Goal: Task Accomplishment & Management: Use online tool/utility

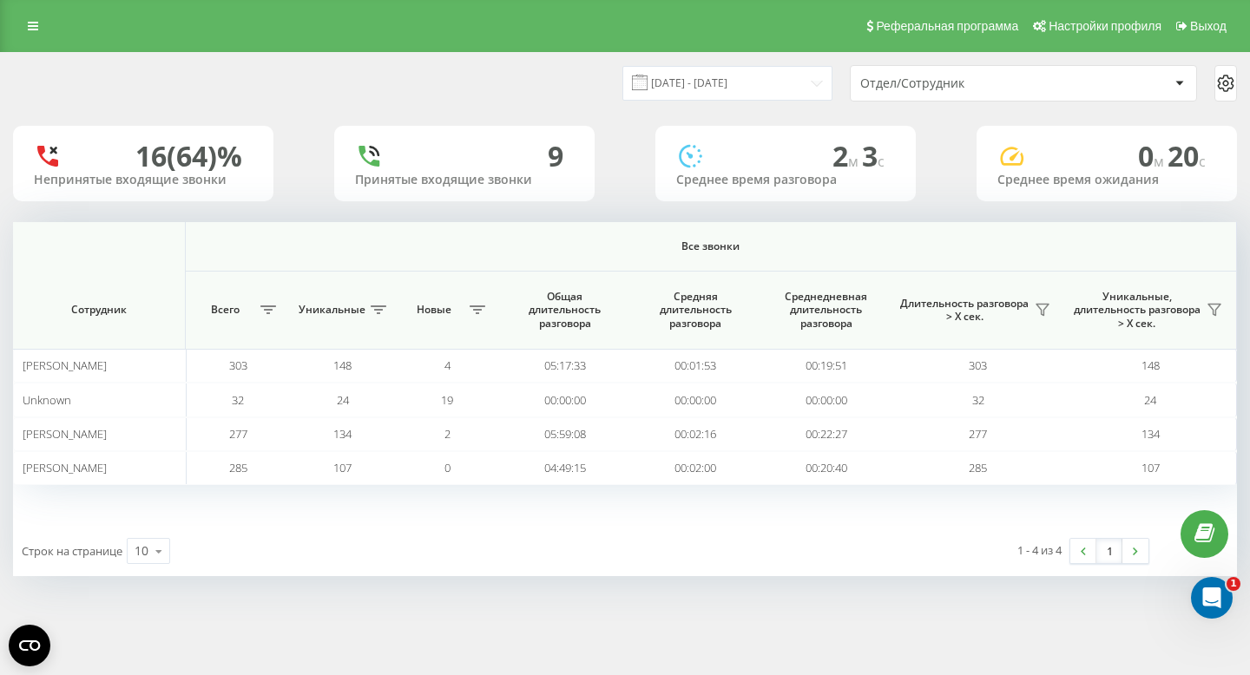
click at [1167, 82] on div "Отдел/Сотрудник" at bounding box center [1014, 83] width 309 height 15
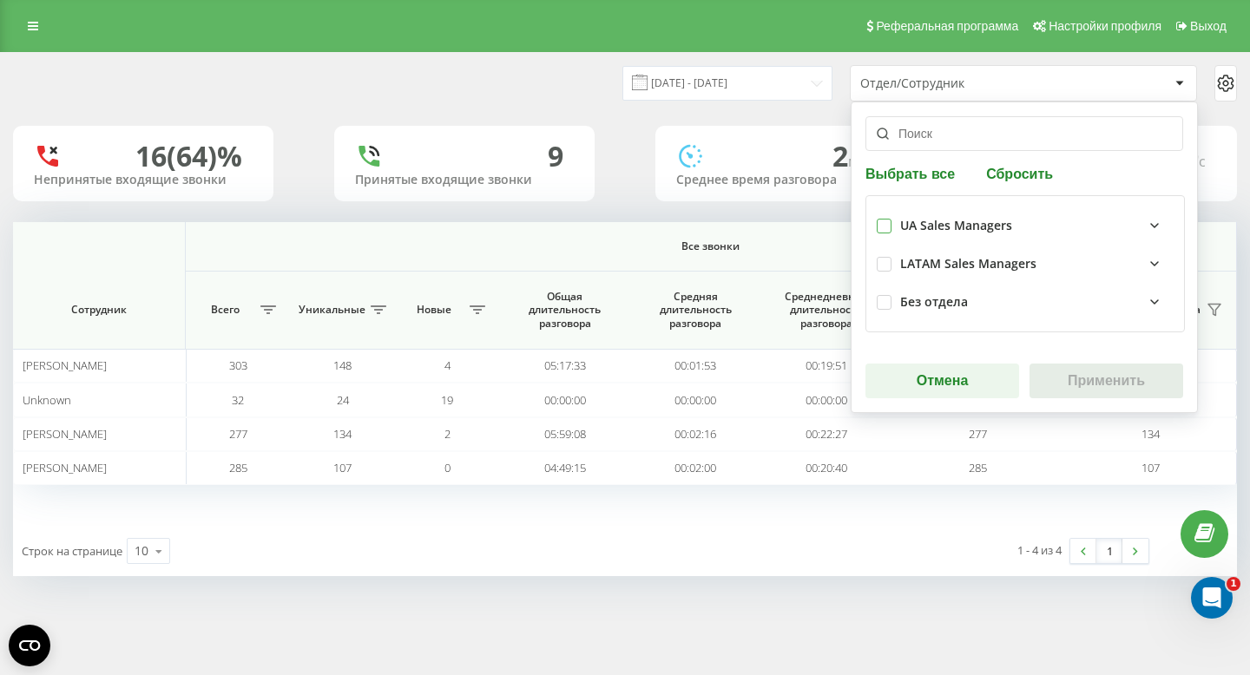
click at [889, 219] on label at bounding box center [883, 219] width 15 height 0
checkbox input "true"
click at [1104, 384] on button "Применить" at bounding box center [1106, 381] width 154 height 35
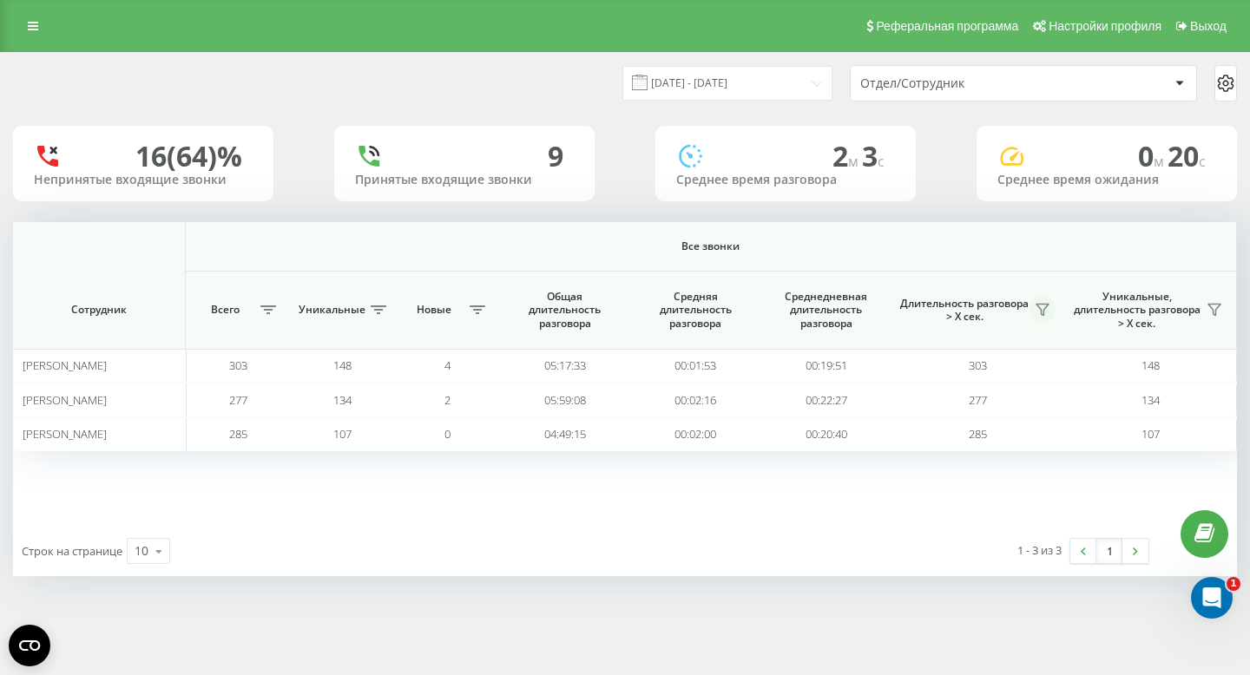
click at [1044, 308] on icon at bounding box center [1042, 310] width 12 height 11
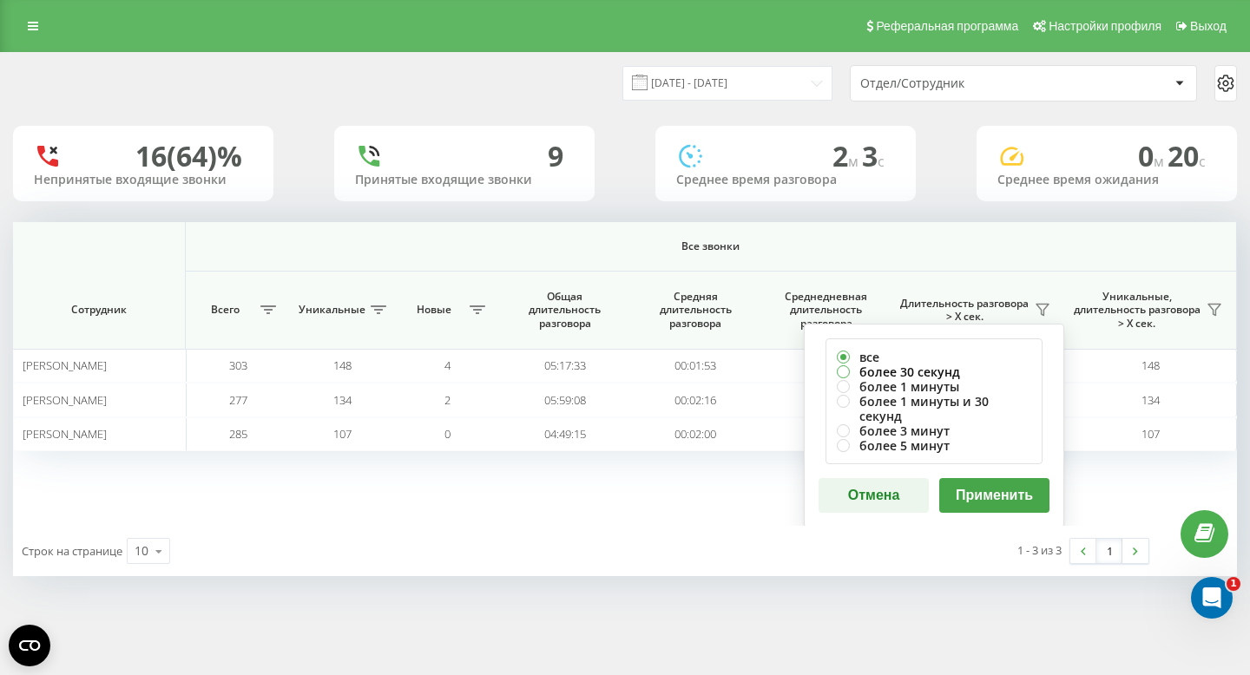
click at [895, 371] on label "более 30 секунд" at bounding box center [934, 371] width 194 height 15
radio input "true"
click at [993, 480] on button "Применить" at bounding box center [994, 495] width 110 height 35
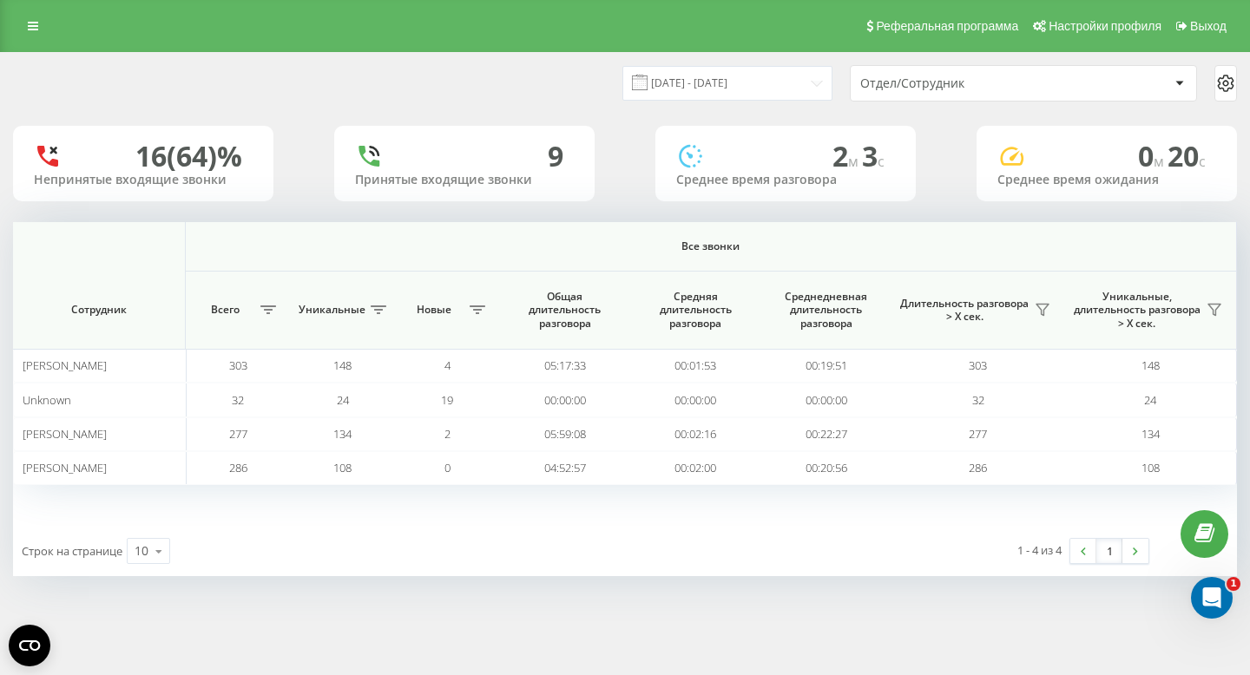
click at [978, 82] on div "Отдел/Сотрудник" at bounding box center [963, 83] width 207 height 15
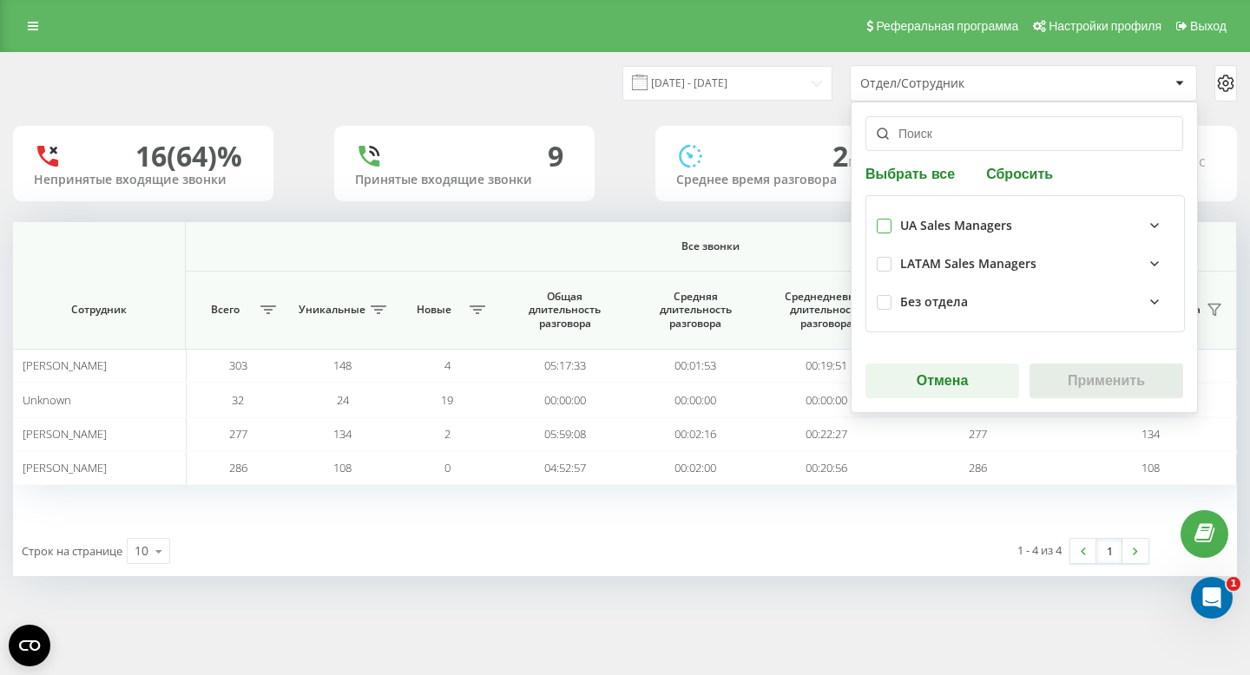
click at [883, 219] on label at bounding box center [883, 219] width 15 height 0
checkbox input "true"
click at [1091, 382] on button "Применить" at bounding box center [1106, 381] width 154 height 35
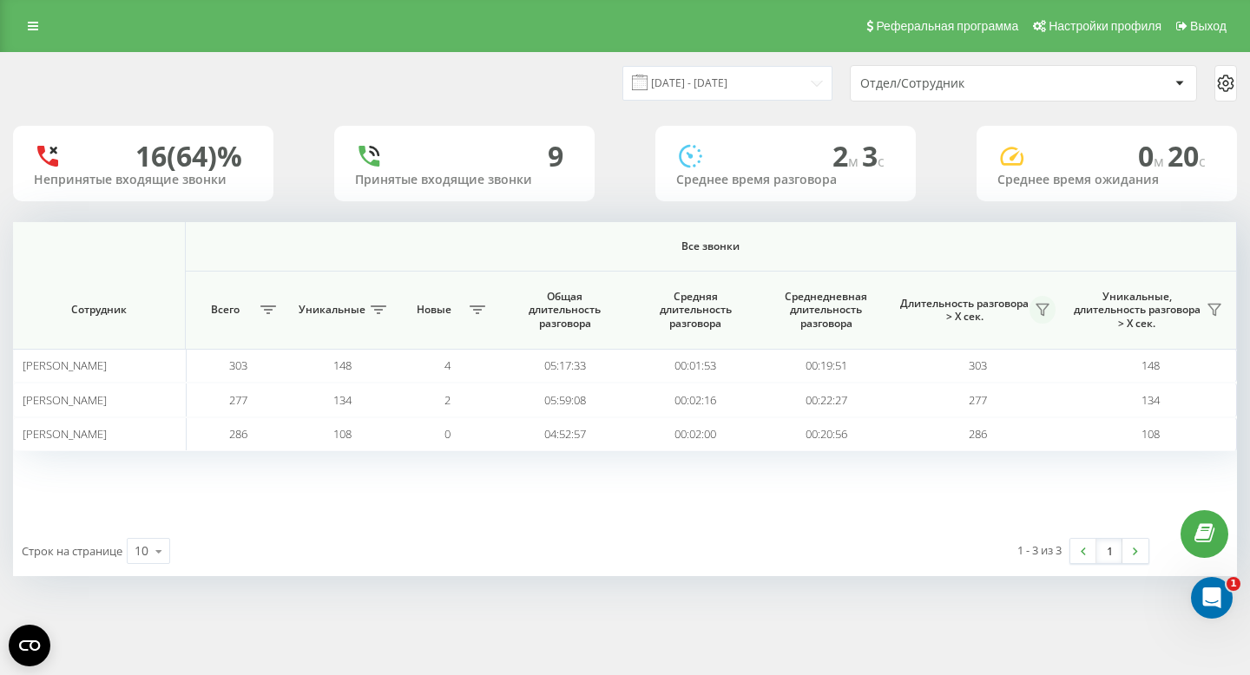
click at [1038, 311] on icon at bounding box center [1042, 310] width 14 height 14
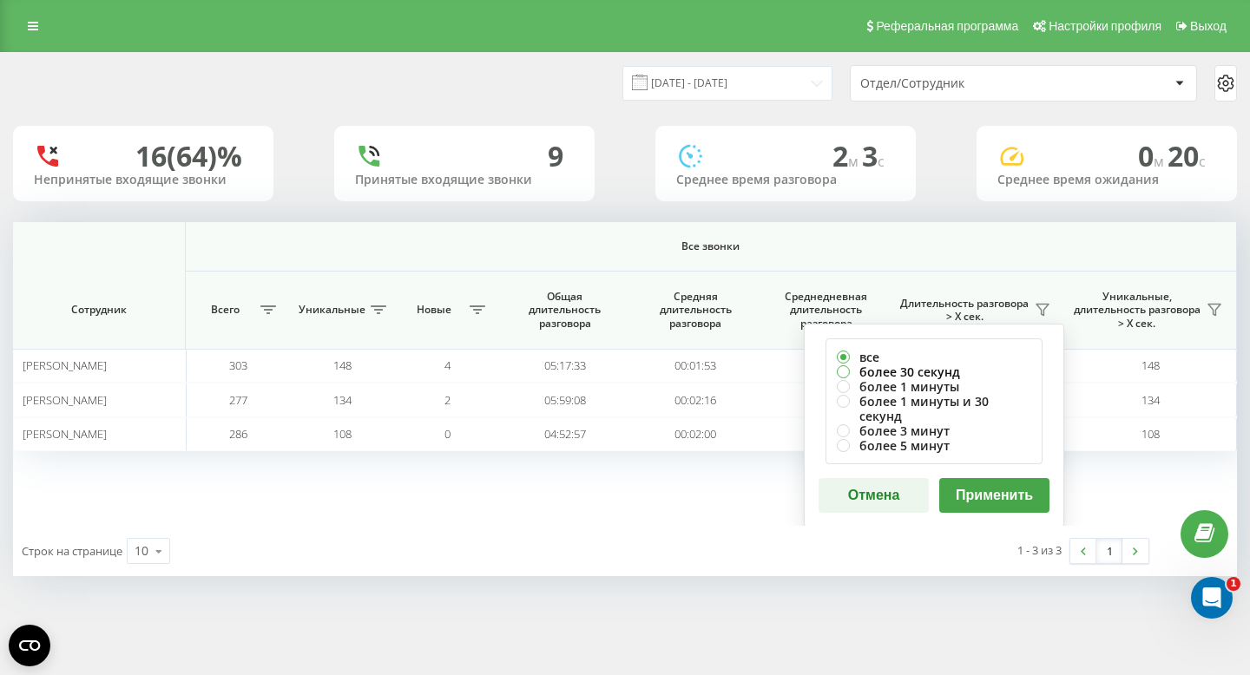
click at [916, 377] on label "более 30 секунд" at bounding box center [934, 371] width 194 height 15
radio input "true"
click at [960, 478] on button "Применить" at bounding box center [994, 495] width 110 height 35
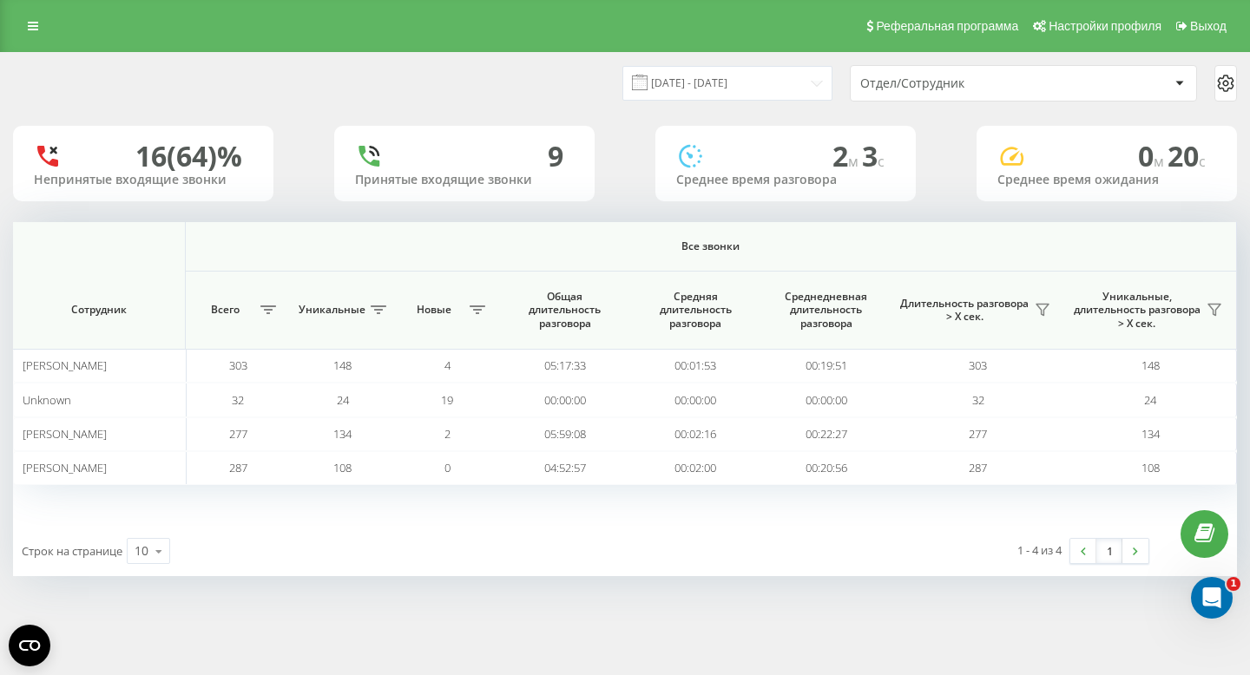
click at [967, 85] on div "Отдел/Сотрудник" at bounding box center [963, 83] width 207 height 15
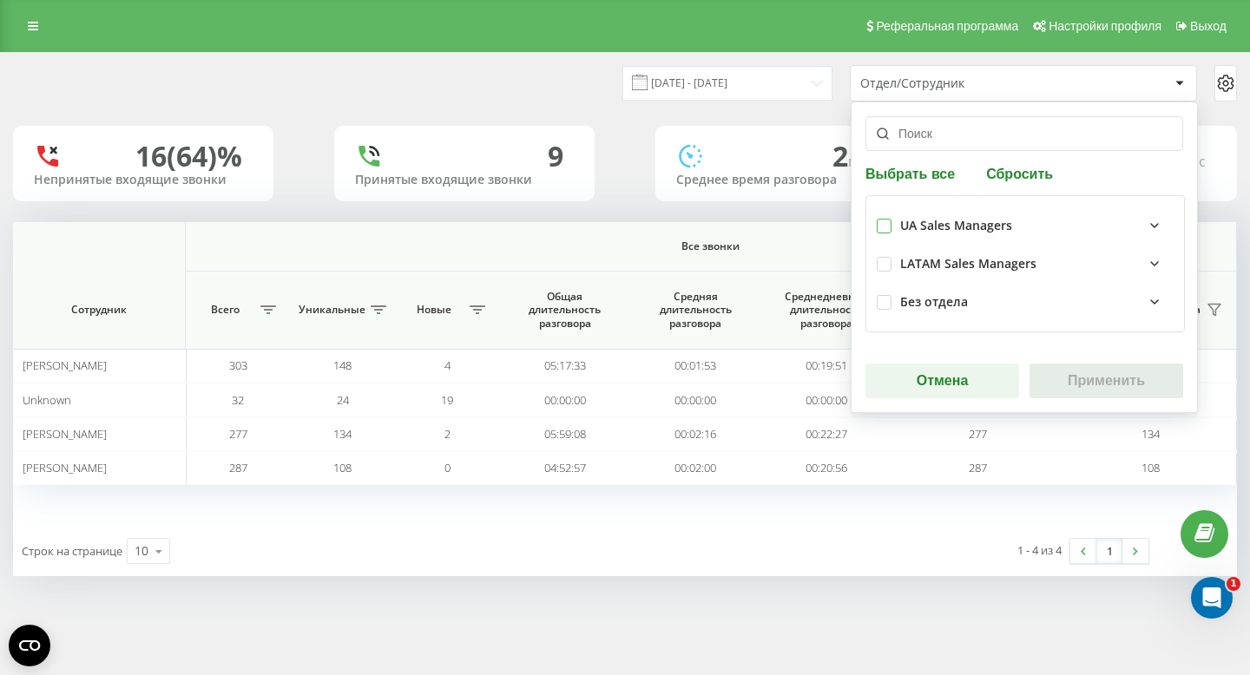
click at [884, 219] on label at bounding box center [883, 219] width 15 height 0
checkbox input "true"
click at [1080, 384] on button "Применить" at bounding box center [1106, 381] width 154 height 35
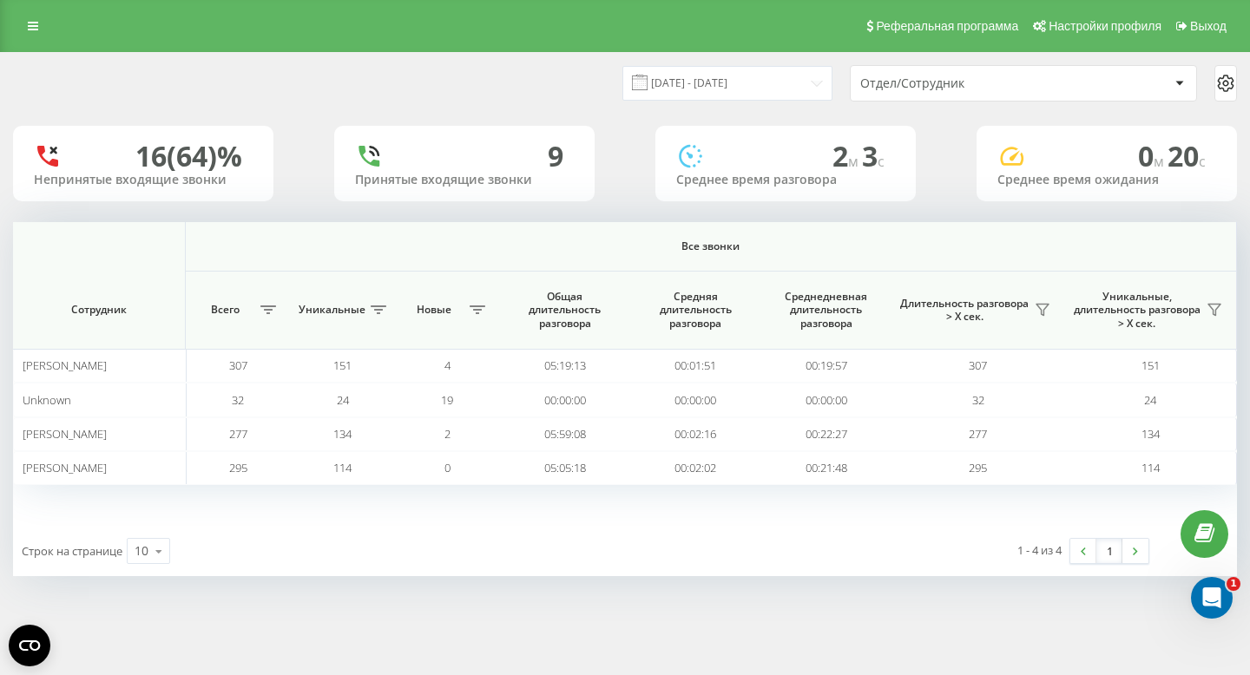
click at [981, 82] on div "Отдел/Сотрудник" at bounding box center [963, 83] width 207 height 15
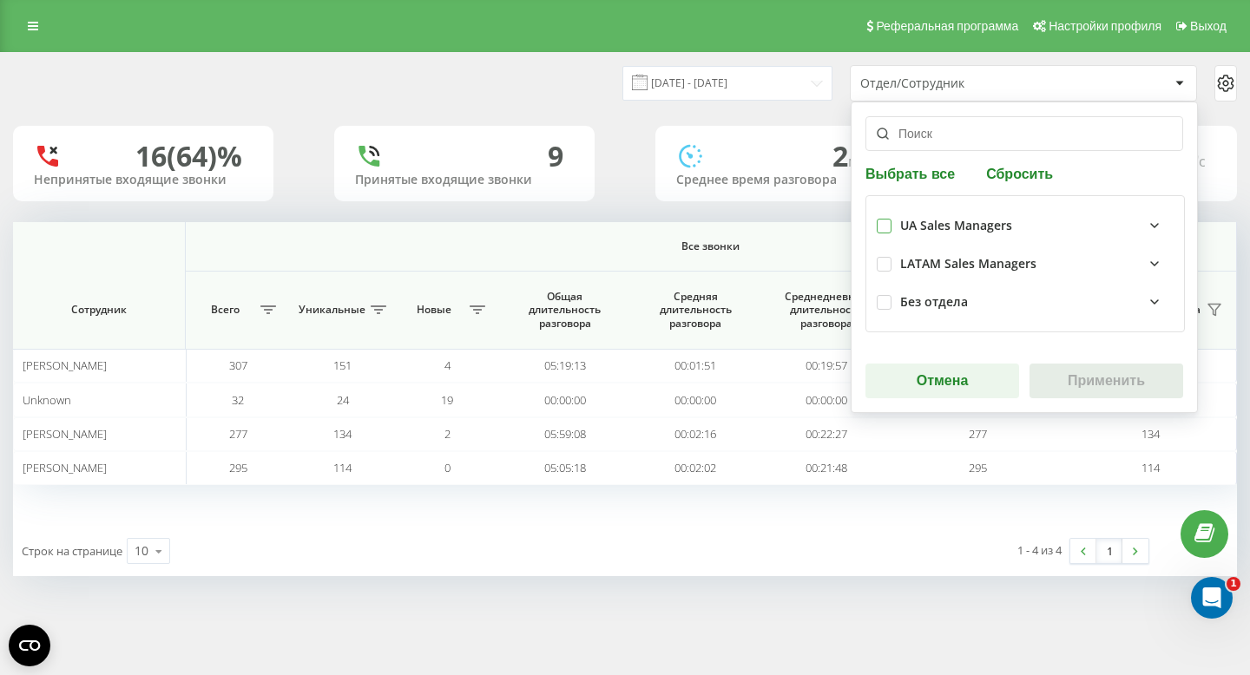
click at [880, 219] on label at bounding box center [883, 219] width 15 height 0
checkbox input "true"
click at [1101, 384] on button "Применить" at bounding box center [1106, 381] width 154 height 35
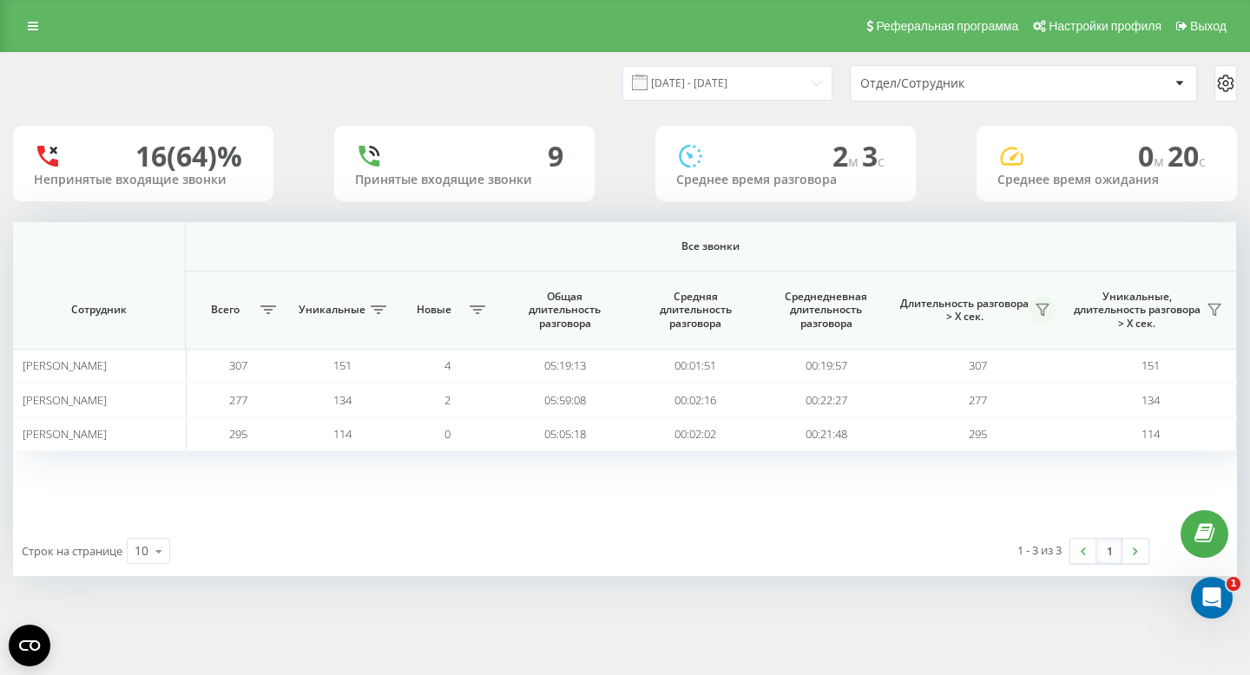
click at [1038, 312] on icon at bounding box center [1042, 310] width 14 height 14
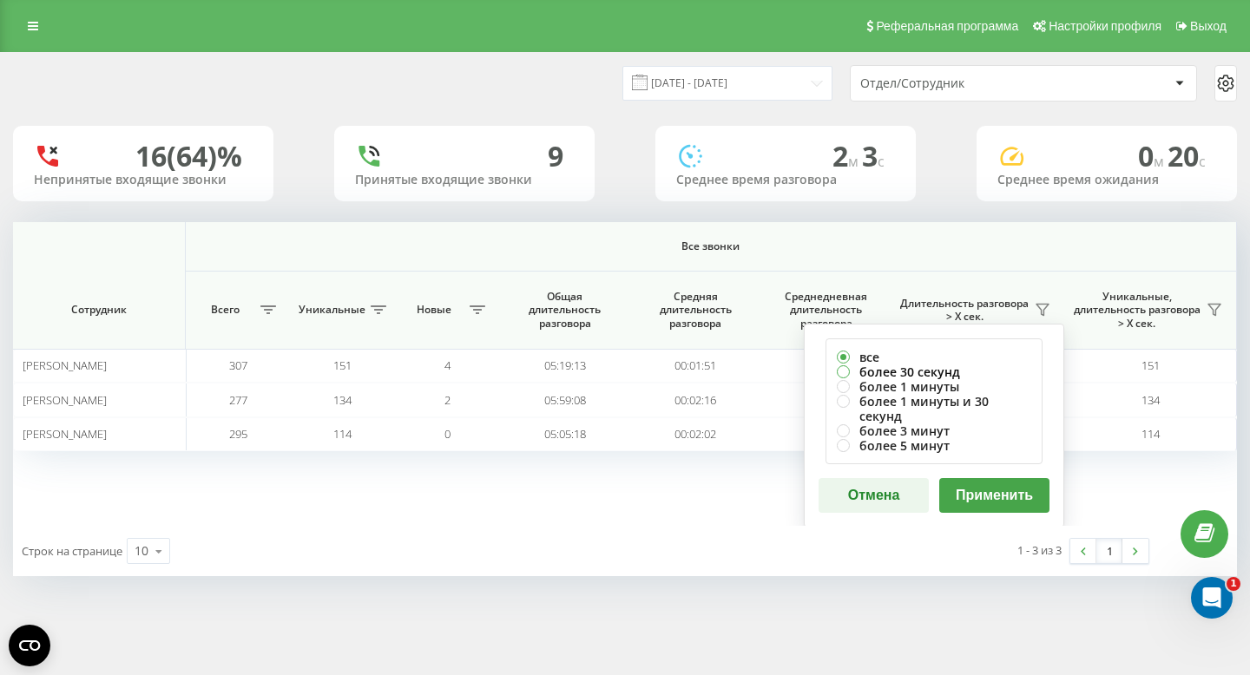
click at [911, 368] on label "более 30 секунд" at bounding box center [934, 371] width 194 height 15
radio input "true"
click at [989, 490] on button "Применить" at bounding box center [994, 495] width 110 height 35
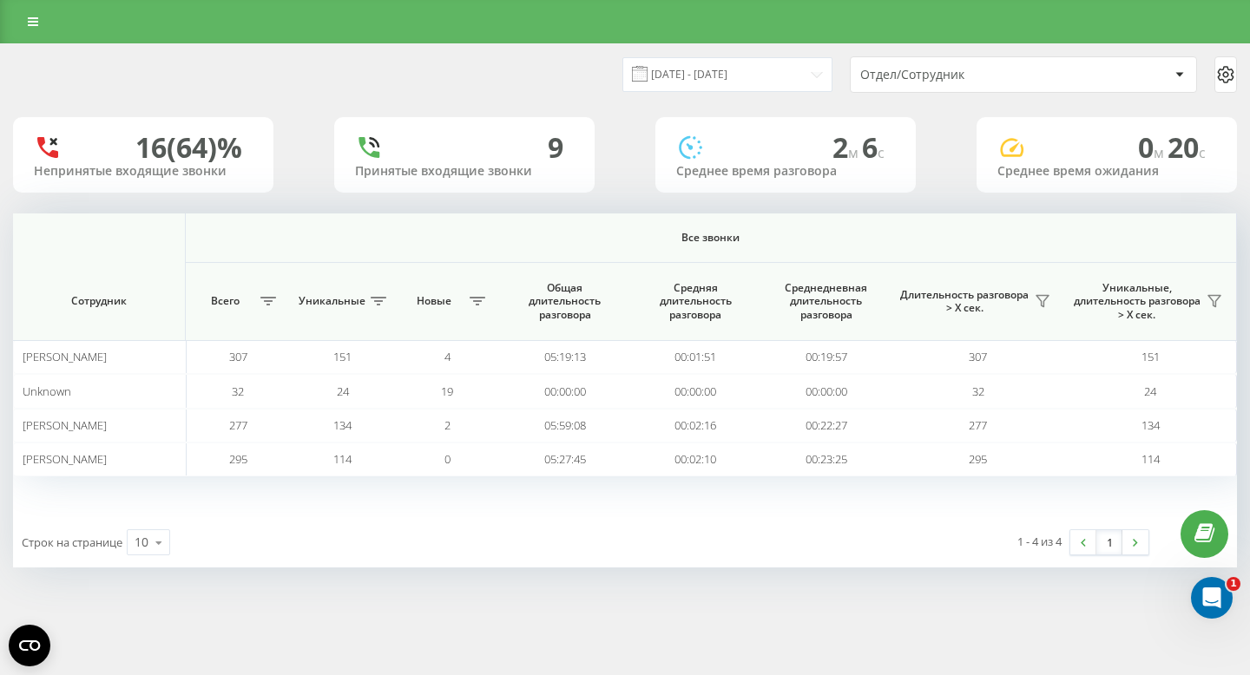
click at [904, 82] on div "Отдел/Сотрудник" at bounding box center [963, 75] width 207 height 15
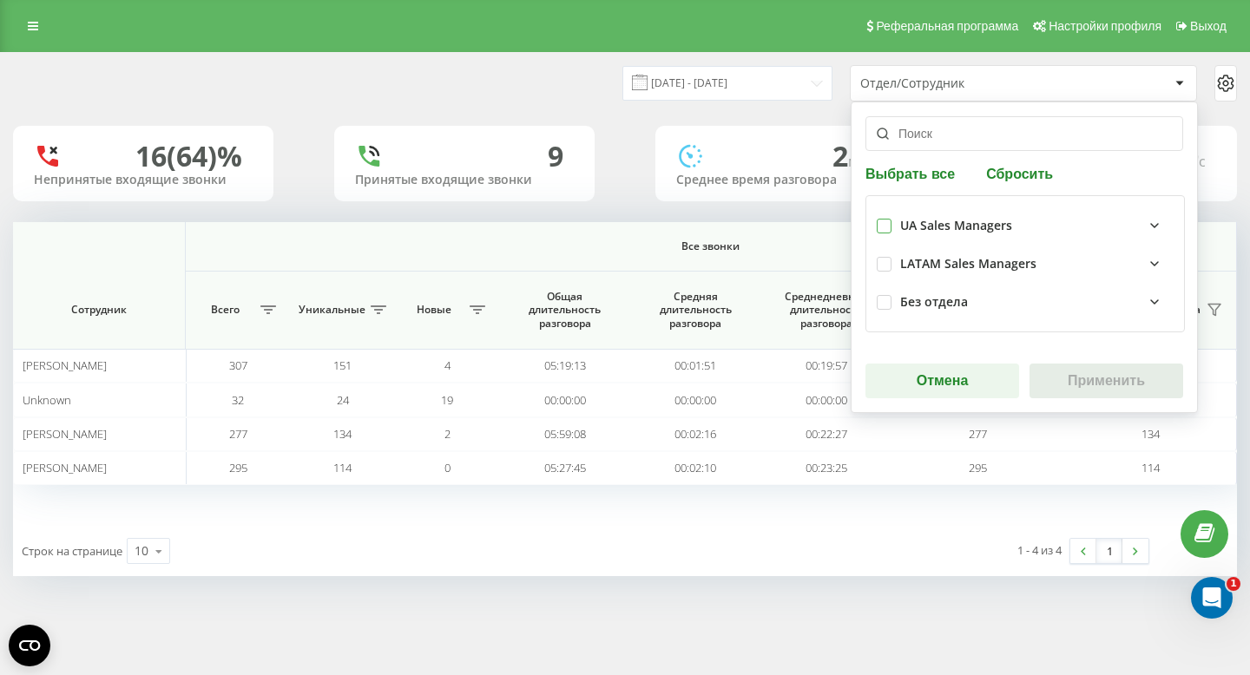
click at [883, 219] on label at bounding box center [883, 219] width 15 height 0
checkbox input "true"
click at [1045, 384] on button "Применить" at bounding box center [1106, 381] width 154 height 35
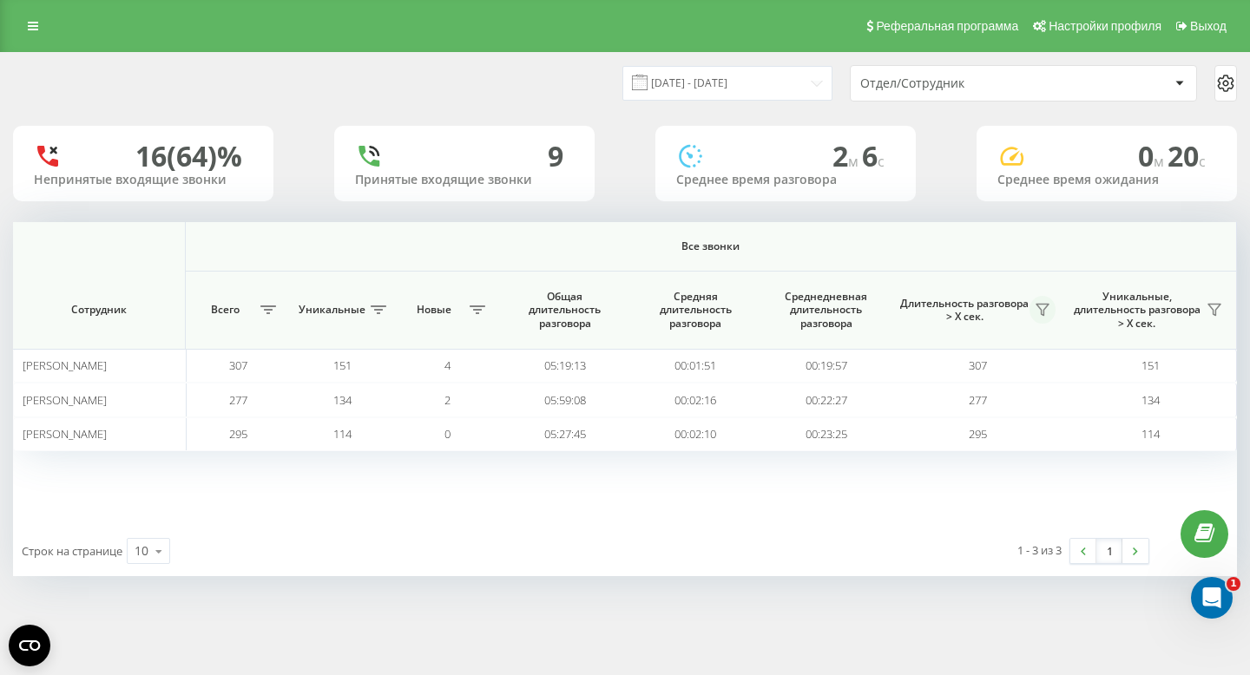
click at [1045, 318] on button at bounding box center [1042, 310] width 26 height 28
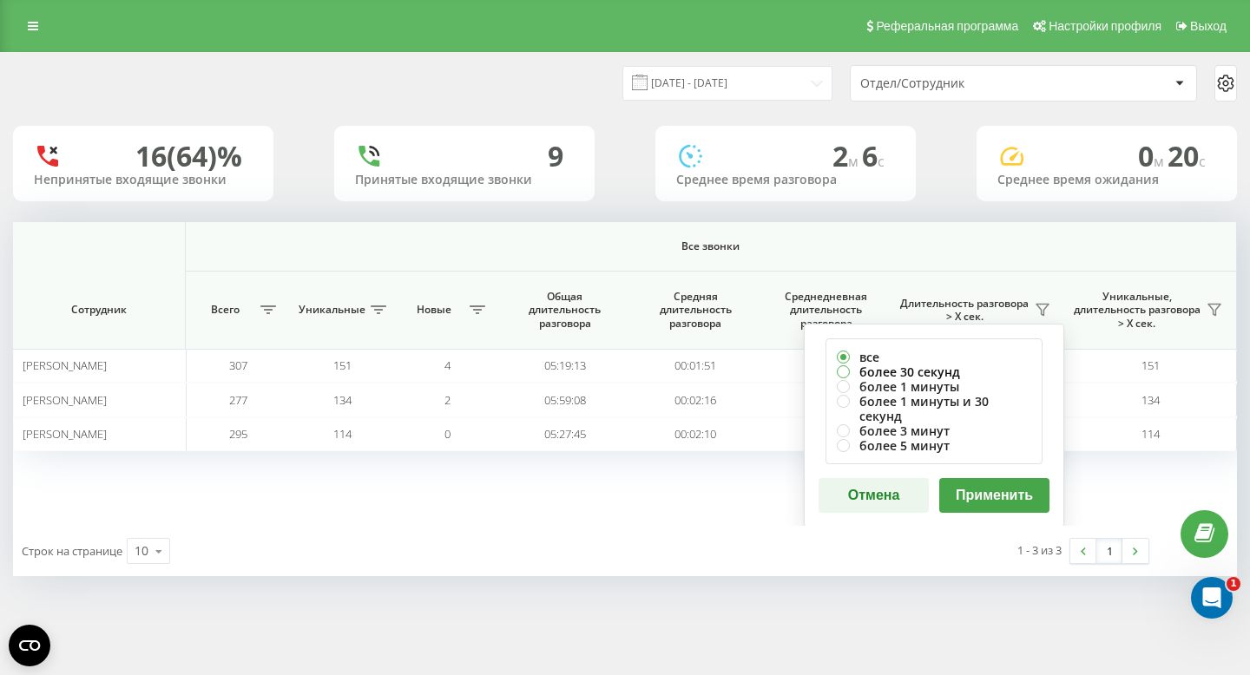
click at [936, 375] on label "более 30 секунд" at bounding box center [934, 371] width 194 height 15
radio input "true"
click at [970, 482] on button "Применить" at bounding box center [994, 495] width 110 height 35
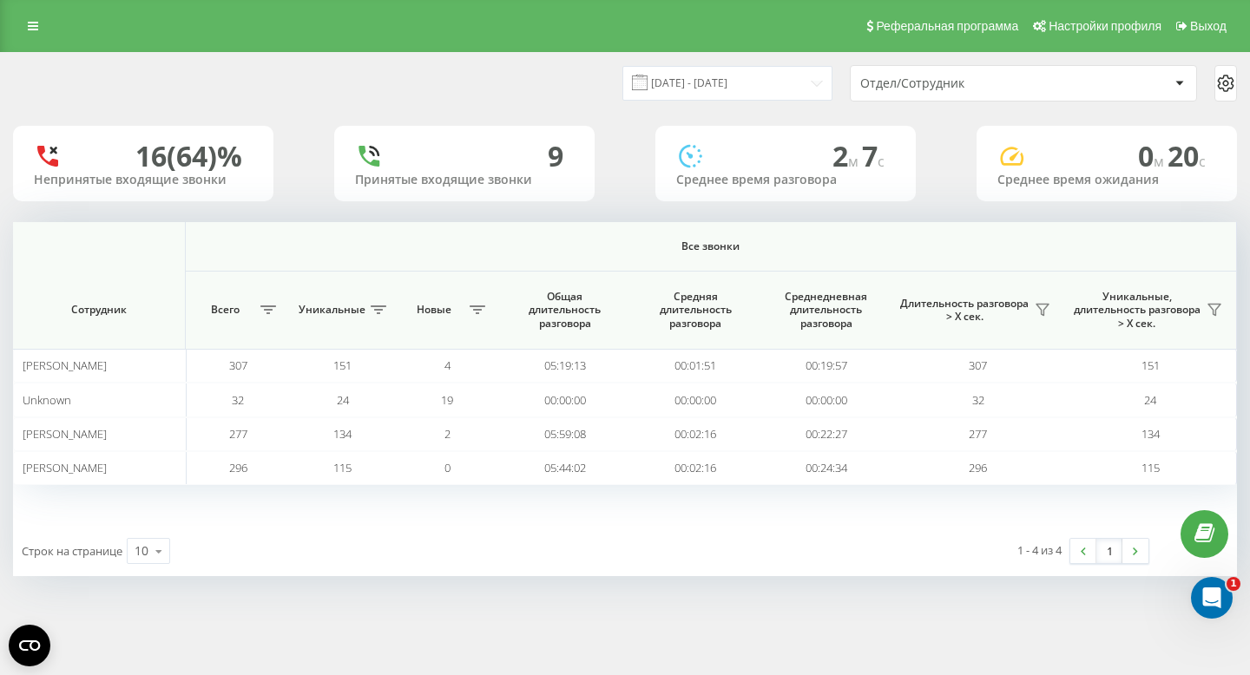
click at [1007, 82] on div "Отдел/Сотрудник" at bounding box center [963, 83] width 207 height 15
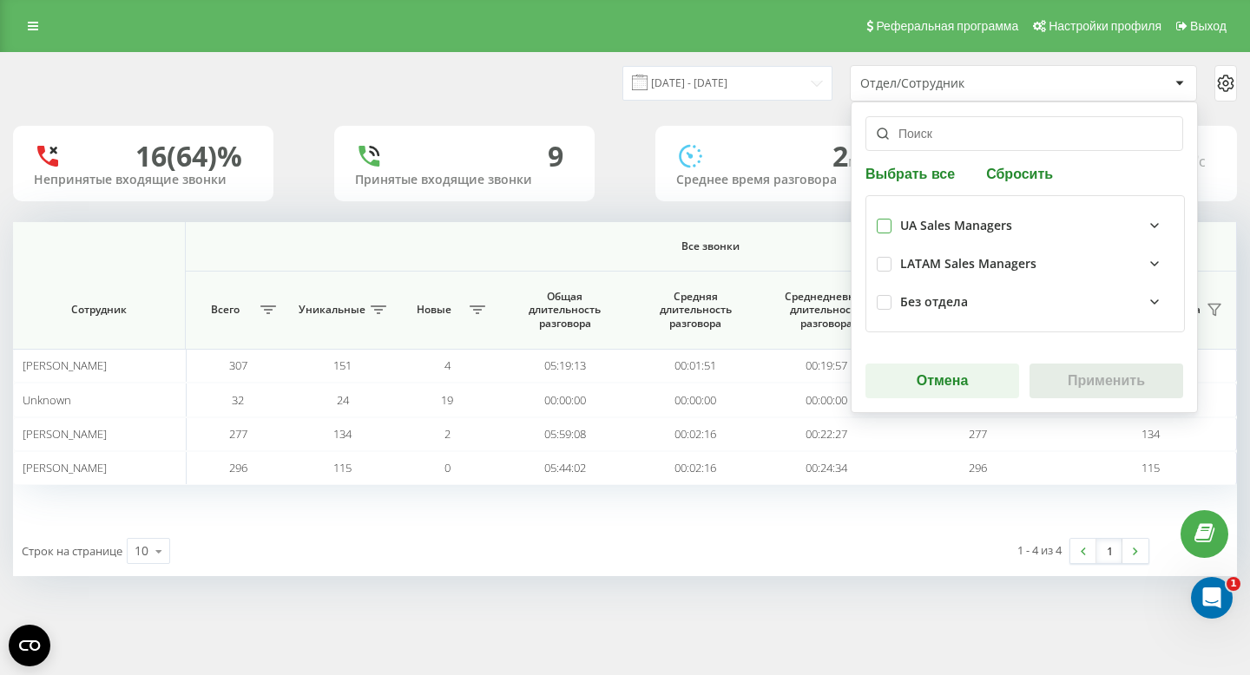
click at [890, 219] on label at bounding box center [883, 219] width 15 height 0
checkbox input "true"
click at [1073, 385] on button "Применить" at bounding box center [1106, 381] width 154 height 35
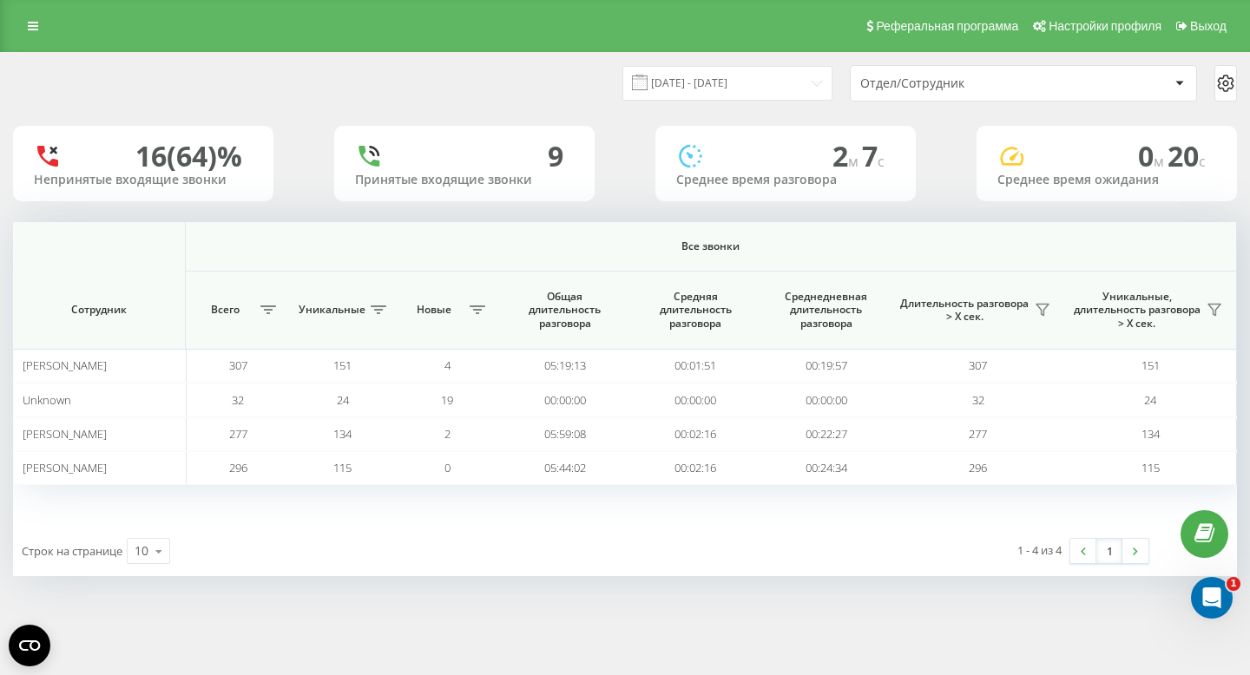
click at [1176, 89] on div at bounding box center [1179, 83] width 20 height 21
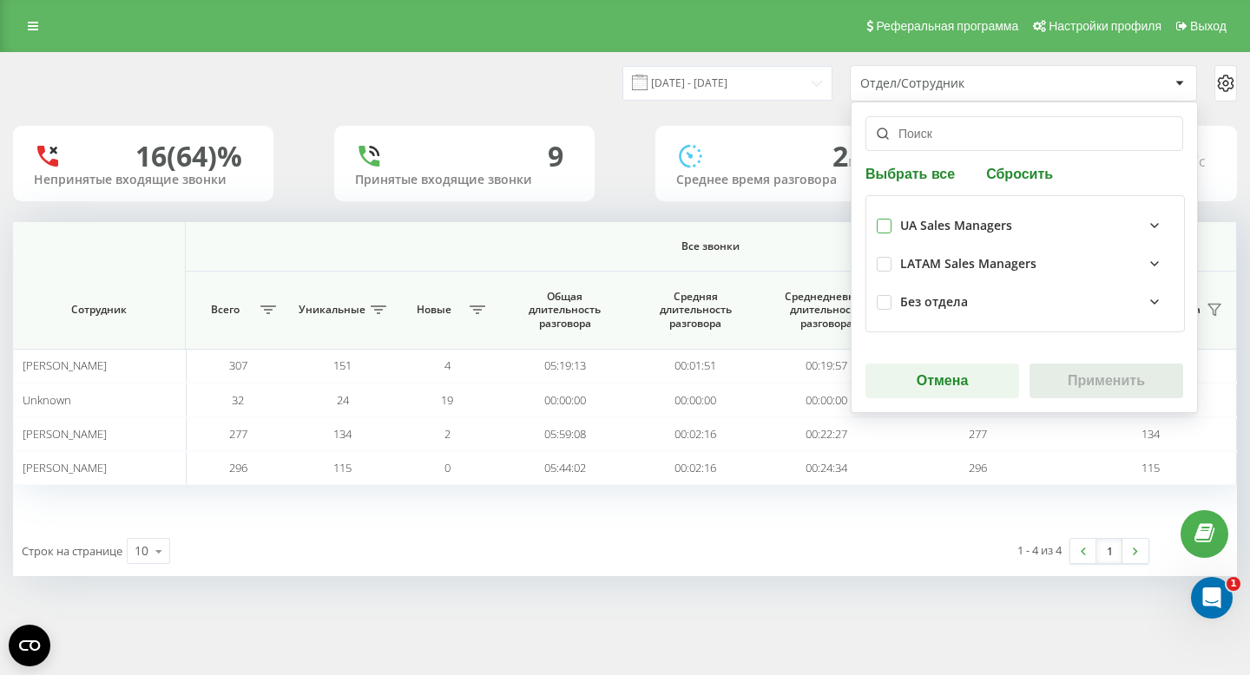
click at [886, 219] on label at bounding box center [883, 219] width 15 height 0
checkbox input "true"
click at [1112, 385] on button "Применить" at bounding box center [1106, 381] width 154 height 35
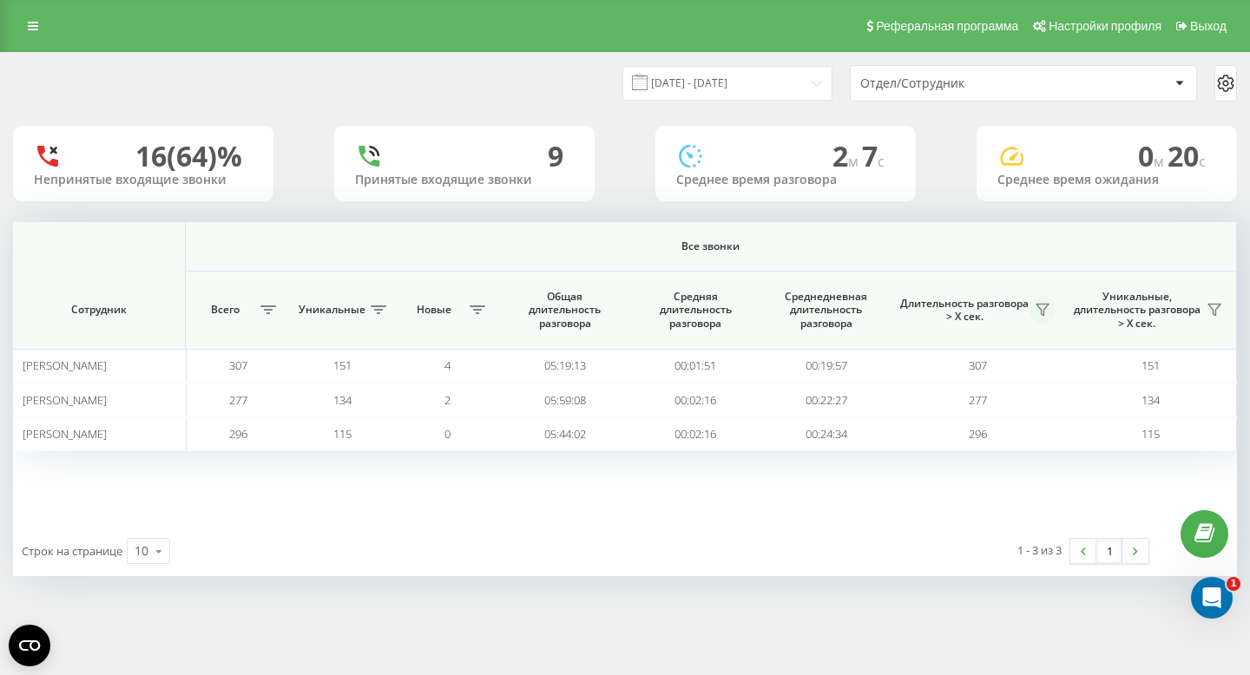
click at [1044, 313] on icon at bounding box center [1042, 310] width 14 height 14
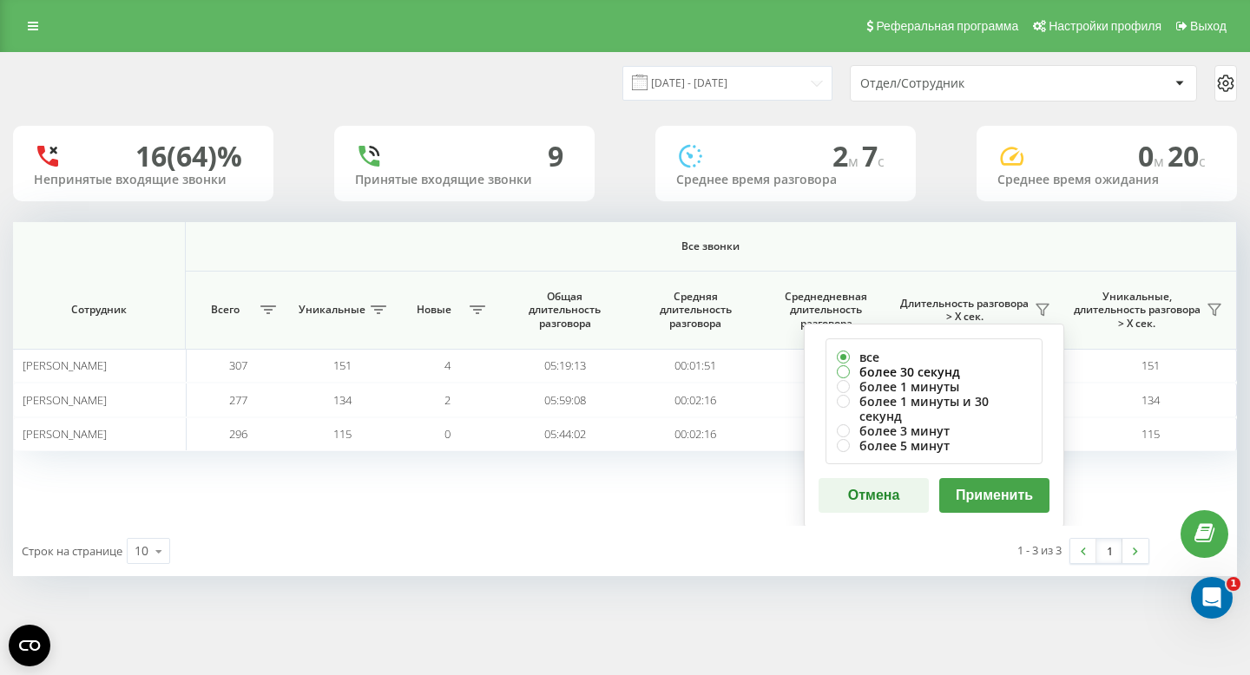
click at [843, 371] on label "более 30 секунд" at bounding box center [934, 371] width 194 height 15
radio input "true"
click at [981, 478] on button "Применить" at bounding box center [994, 495] width 110 height 35
